Goal: Complete application form: Complete application form

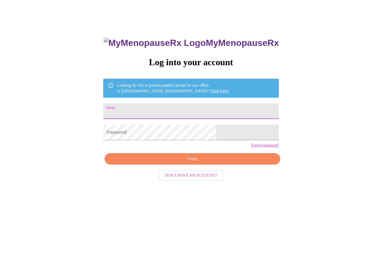
scroll to position [24, 0]
type input "[EMAIL_ADDRESS][DOMAIN_NAME]"
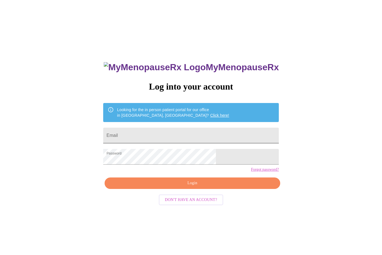
click at [198, 137] on input "Email" at bounding box center [190, 135] width 175 height 16
type input "[EMAIL_ADDRESS][DOMAIN_NAME]"
click at [222, 189] on button "Login" at bounding box center [191, 182] width 175 height 11
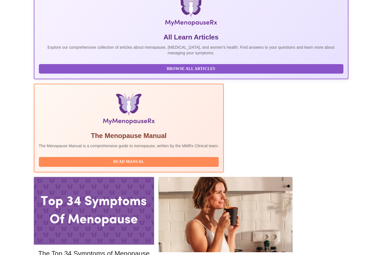
scroll to position [114, 0]
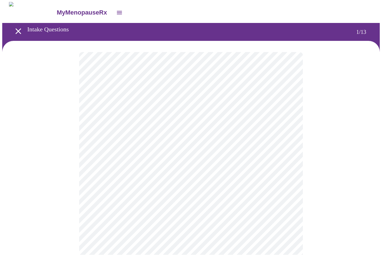
scroll to position [0, 0]
click at [226, 116] on body "MyMenopauseRx Intake Questions 1 / 13" at bounding box center [190, 257] width 377 height 510
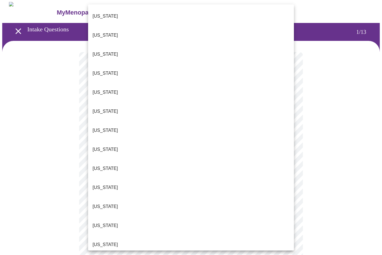
click at [106, 235] on li "[US_STATE]" at bounding box center [191, 244] width 206 height 19
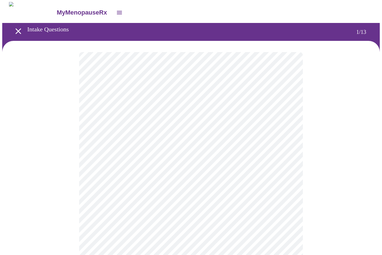
click at [153, 164] on body "MyMenopauseRx Intake Questions 1 / 13" at bounding box center [190, 255] width 377 height 507
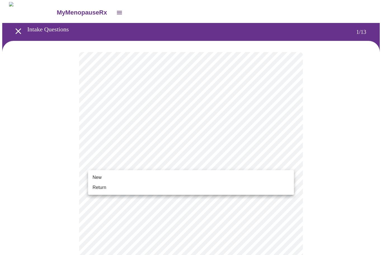
click at [131, 187] on li "Return" at bounding box center [191, 187] width 206 height 10
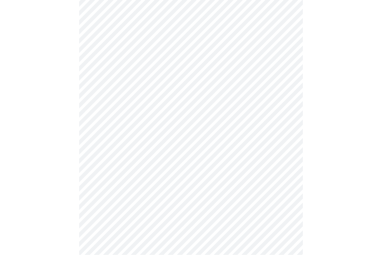
scroll to position [0, 0]
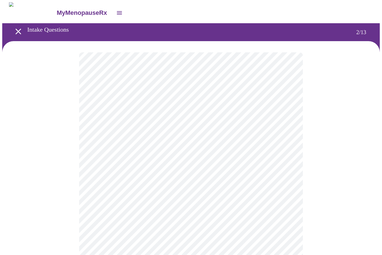
click at [256, 120] on body "MyMenopauseRx Intake Questions 2 / 13" at bounding box center [190, 169] width 377 height 335
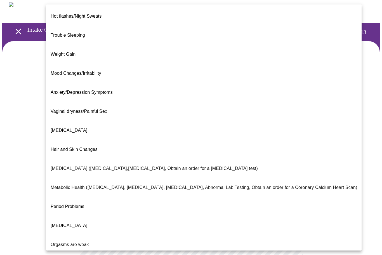
click at [85, 45] on li "Weight Gain" at bounding box center [203, 54] width 315 height 19
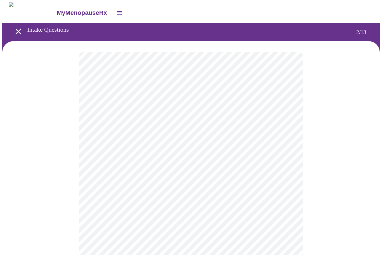
click at [249, 174] on body "MyMenopauseRx Intake Questions 2 / 13" at bounding box center [190, 168] width 377 height 332
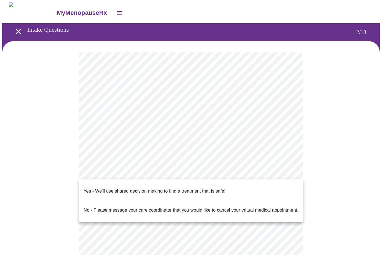
click at [262, 189] on li "Yes - We'll use shared decision making to find a treatment that is safe!" at bounding box center [191, 190] width 224 height 19
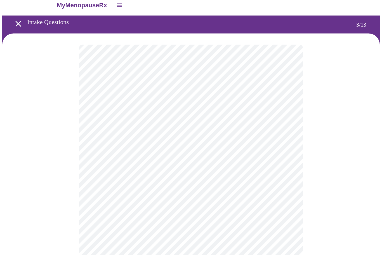
scroll to position [8, 0]
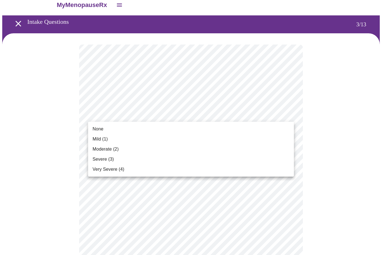
click at [252, 131] on li "None" at bounding box center [191, 129] width 206 height 10
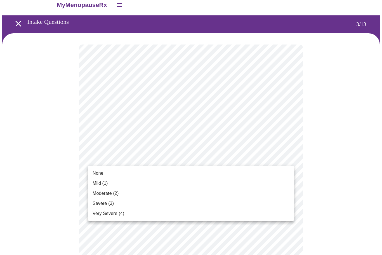
click at [228, 174] on li "None" at bounding box center [191, 173] width 206 height 10
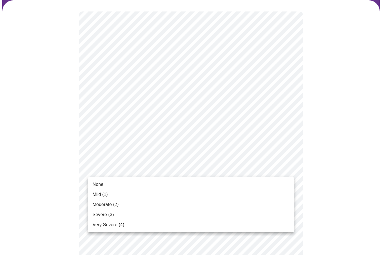
click at [198, 192] on li "Mild (1)" at bounding box center [191, 194] width 206 height 10
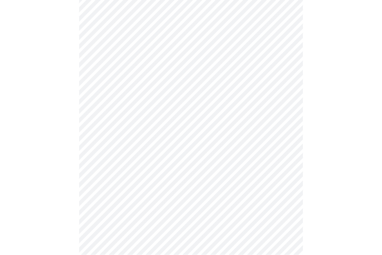
scroll to position [91, 0]
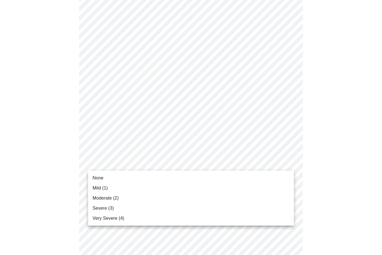
click at [199, 179] on li "None" at bounding box center [191, 178] width 206 height 10
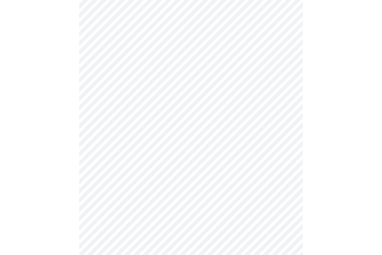
click at [201, 172] on body "MyMenopauseRx Intake Questions 3 / 13" at bounding box center [190, 235] width 377 height 710
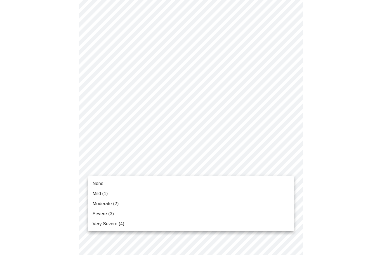
scroll to position [122, 0]
click at [188, 196] on li "Mild (1)" at bounding box center [191, 193] width 206 height 10
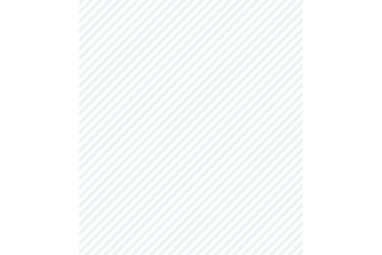
scroll to position [162, 0]
click at [205, 169] on body "MyMenopauseRx Intake Questions 3 / 13" at bounding box center [190, 191] width 377 height 702
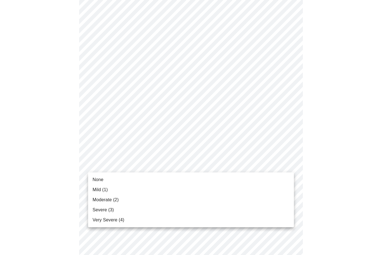
click at [197, 182] on li "None" at bounding box center [191, 179] width 206 height 10
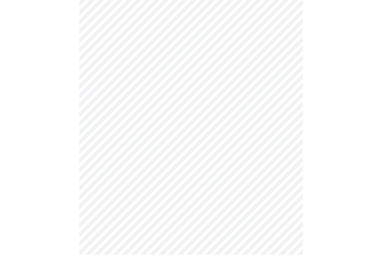
scroll to position [208, 0]
click at [204, 168] on body "MyMenopauseRx Intake Questions 3 / 13" at bounding box center [190, 142] width 377 height 695
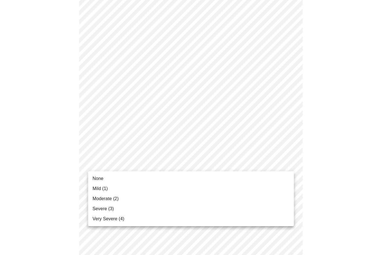
click at [191, 191] on li "Mild (1)" at bounding box center [191, 188] width 206 height 10
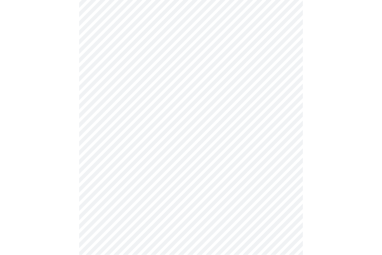
scroll to position [253, 0]
click at [206, 168] on body "MyMenopauseRx Intake Questions 3 / 13" at bounding box center [190, 93] width 377 height 687
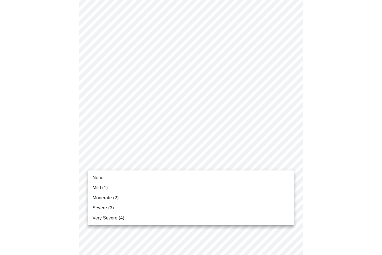
click at [192, 189] on li "Mild (1)" at bounding box center [191, 187] width 206 height 10
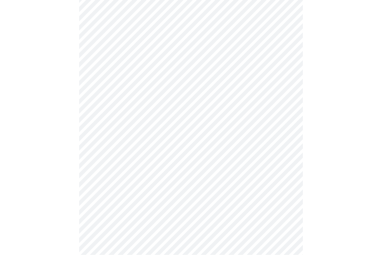
scroll to position [295, 0]
click at [201, 171] on body "MyMenopauseRx Intake Questions 3 / 13" at bounding box center [190, 47] width 377 height 680
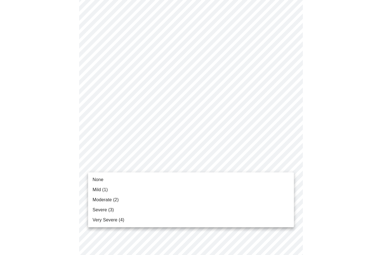
click at [191, 190] on li "Mild (1)" at bounding box center [191, 189] width 206 height 10
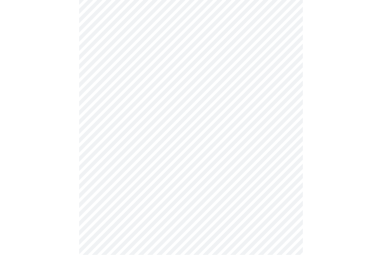
scroll to position [329, 0]
click at [224, 132] on body "MyMenopauseRx Intake Questions 3 / 13" at bounding box center [190, 9] width 377 height 672
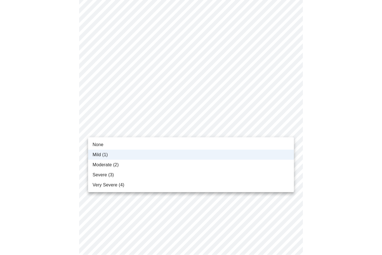
scroll to position [330, 0]
click at [203, 159] on li "Mild (1)" at bounding box center [191, 154] width 206 height 10
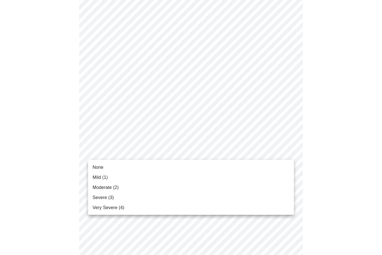
scroll to position [351, 0]
click at [199, 177] on li "Mild (1)" at bounding box center [191, 177] width 206 height 10
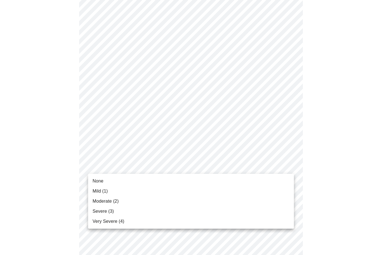
click at [182, 205] on li "Moderate (2)" at bounding box center [191, 201] width 206 height 10
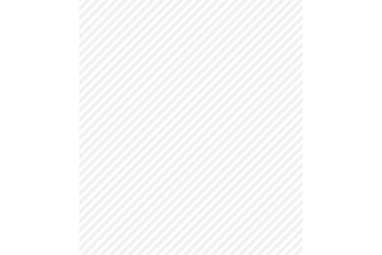
scroll to position [73, 0]
click at [226, 153] on body "MyMenopauseRx Intake Questions 4 / 13" at bounding box center [190, 98] width 377 height 527
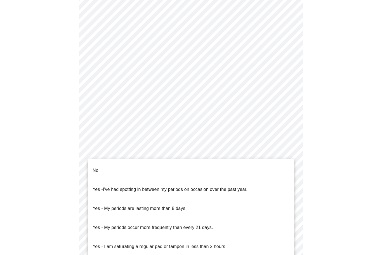
click at [211, 168] on li "No" at bounding box center [191, 170] width 206 height 19
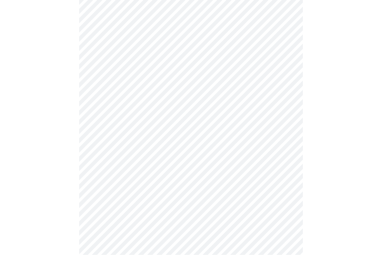
scroll to position [201, 0]
click at [218, 157] on body "MyMenopauseRx Intake Questions 4 / 13" at bounding box center [190, 64] width 377 height 524
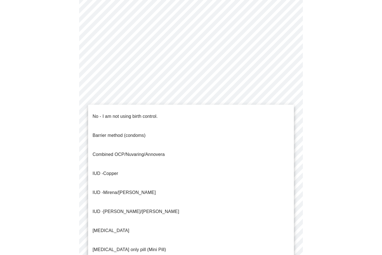
click at [237, 118] on li "No - I am not using birth control." at bounding box center [191, 116] width 206 height 19
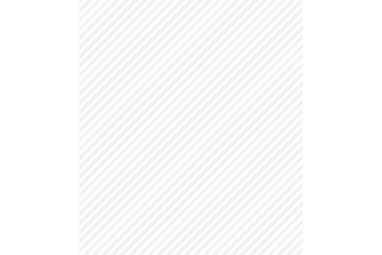
click at [184, 201] on body "MyMenopauseRx Intake Questions 4 / 13" at bounding box center [190, 62] width 377 height 521
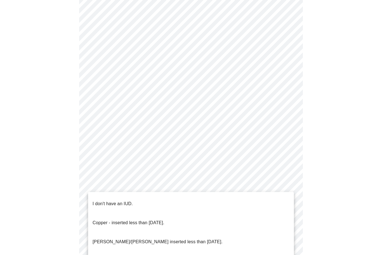
click at [182, 202] on li "I don't have an IUD." at bounding box center [191, 203] width 206 height 19
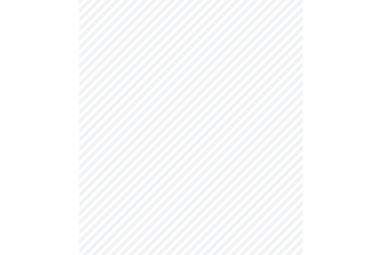
scroll to position [245, 0]
click at [182, 198] on body "MyMenopauseRx Intake Questions 4 / 13" at bounding box center [190, 16] width 377 height 518
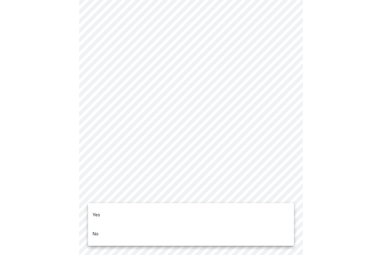
click at [172, 211] on li "Yes" at bounding box center [191, 214] width 206 height 19
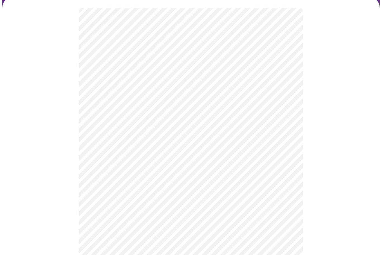
scroll to position [45, 0]
click at [232, 151] on body "MyMenopauseRx Intake Questions 5 / 13" at bounding box center [190, 163] width 377 height 413
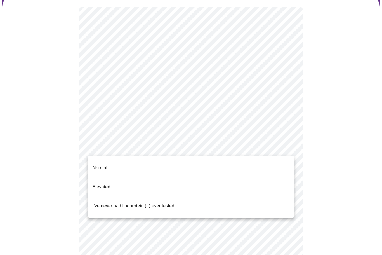
click at [190, 196] on li "I've never had lipoprotein (a) ever tested." at bounding box center [191, 205] width 206 height 19
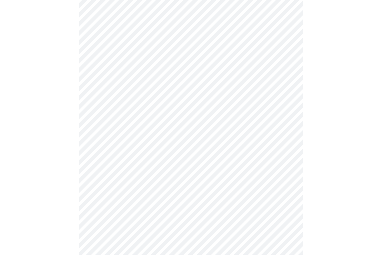
scroll to position [1397, 0]
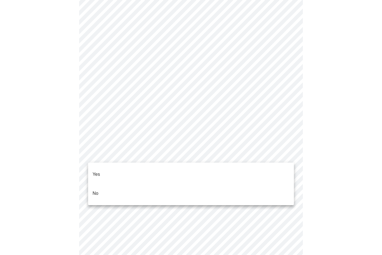
click at [205, 184] on li "No" at bounding box center [191, 193] width 206 height 19
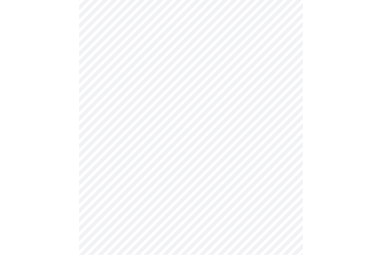
scroll to position [342, 0]
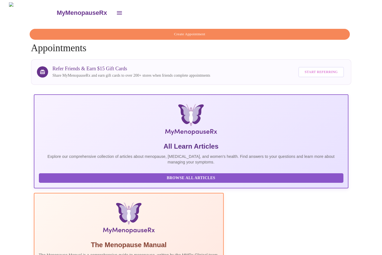
click at [116, 13] on icon "open drawer" at bounding box center [119, 12] width 7 height 7
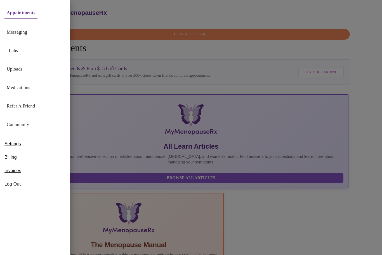
click at [21, 184] on span "Log Out" at bounding box center [34, 183] width 61 height 7
